Goal: Find specific page/section: Find specific page/section

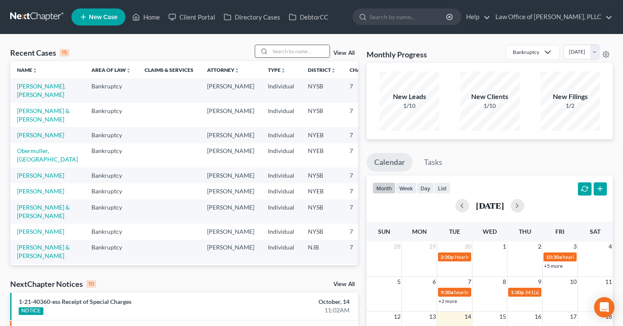
click at [280, 49] on input "search" at bounding box center [300, 51] width 60 height 12
type input "Anyaene"
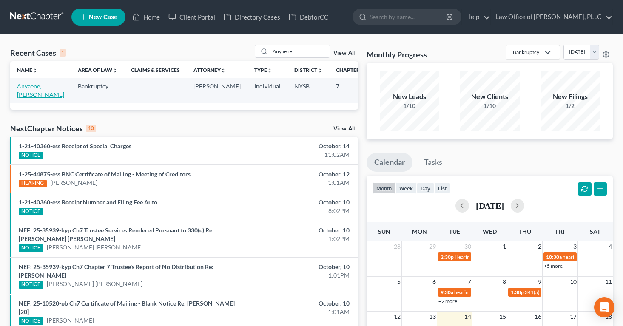
click at [32, 85] on link "Anyaene, [PERSON_NAME]" at bounding box center [40, 90] width 47 height 16
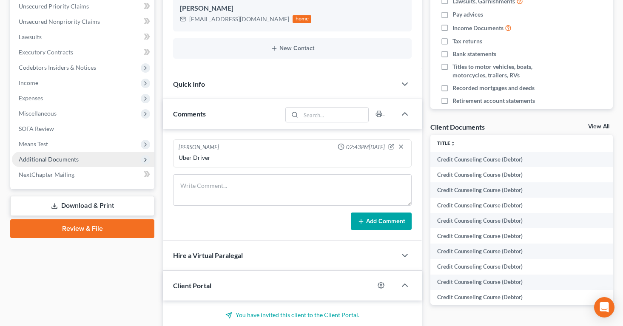
scroll to position [196, 0]
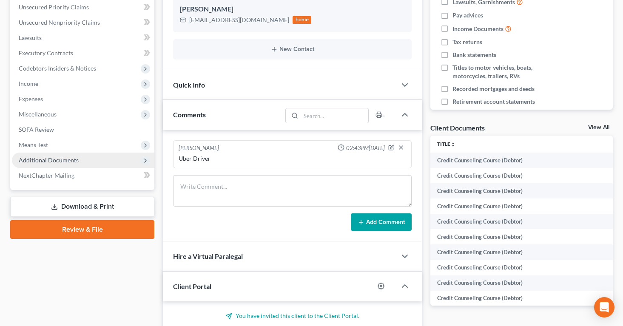
click at [44, 161] on span "Additional Documents" at bounding box center [49, 159] width 60 height 7
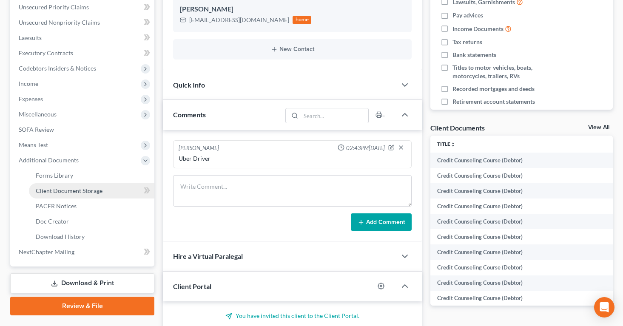
click at [47, 189] on span "Client Document Storage" at bounding box center [69, 190] width 67 height 7
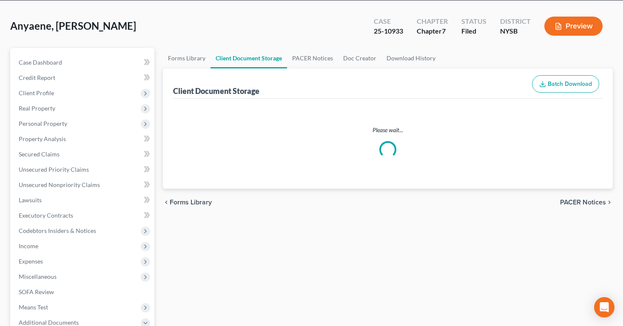
scroll to position [8, 0]
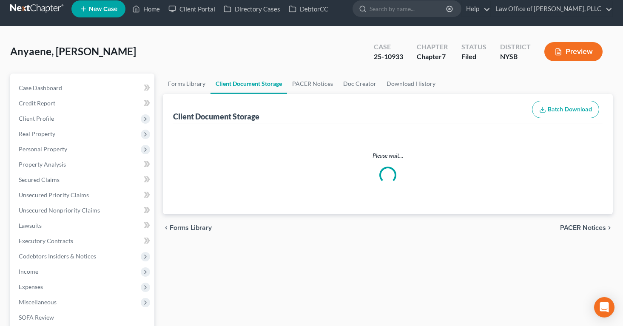
select select "0"
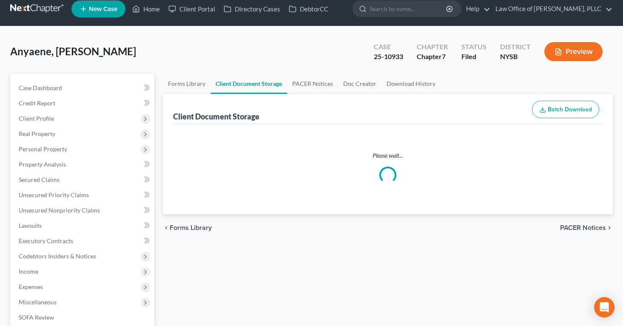
select select "0"
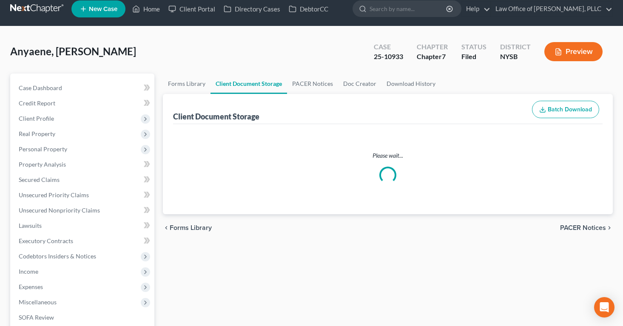
select select "0"
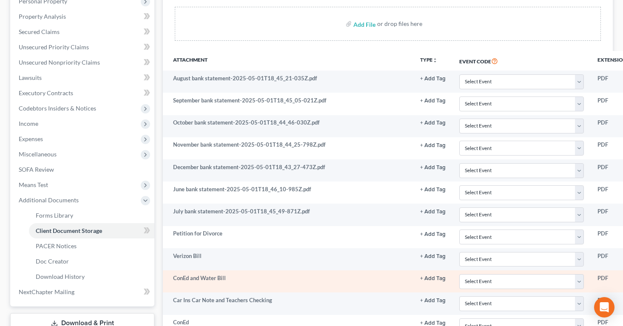
scroll to position [167, 0]
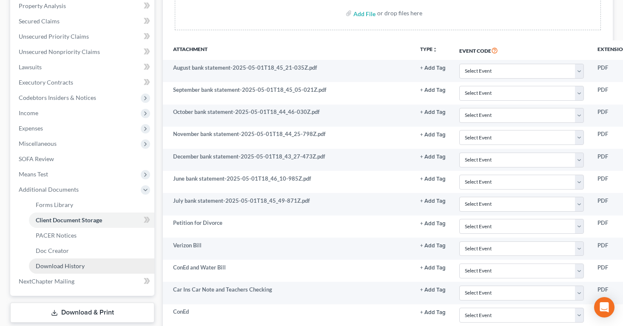
click at [43, 265] on span "Download History" at bounding box center [60, 265] width 49 height 7
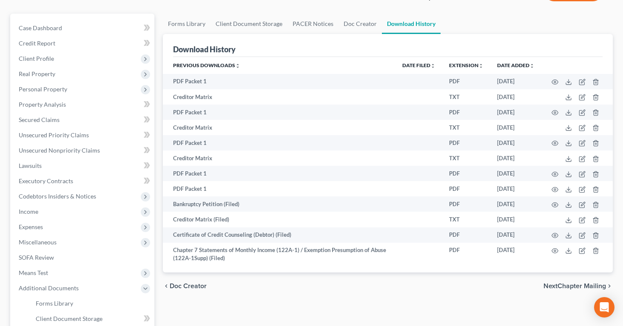
scroll to position [71, 0]
